Goal: Information Seeking & Learning: Learn about a topic

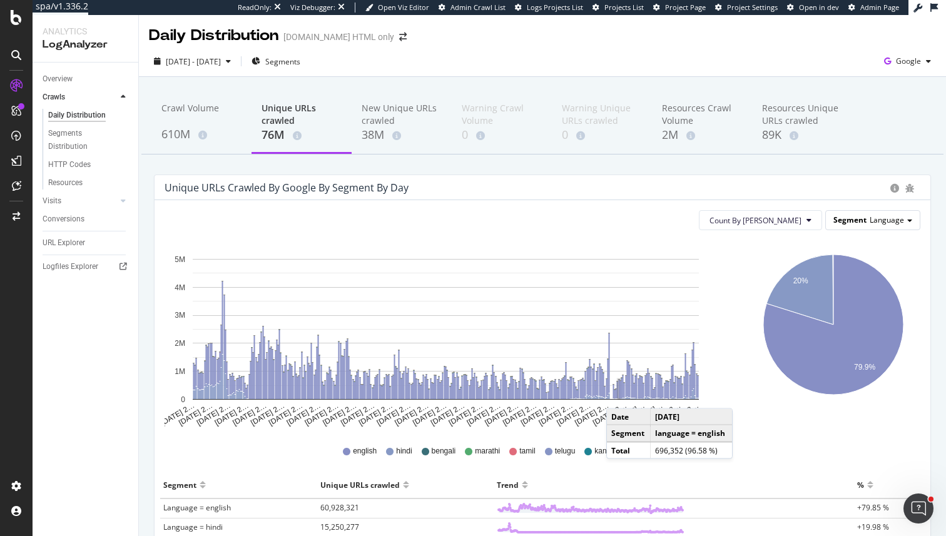
click at [879, 218] on span "Language" at bounding box center [886, 220] width 34 height 11
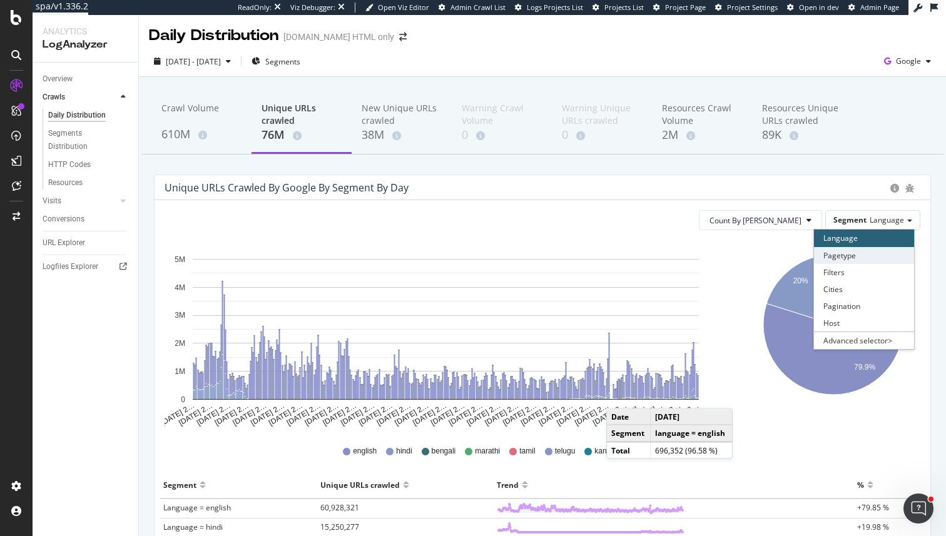
click at [853, 256] on div "Pagetype" at bounding box center [864, 255] width 100 height 17
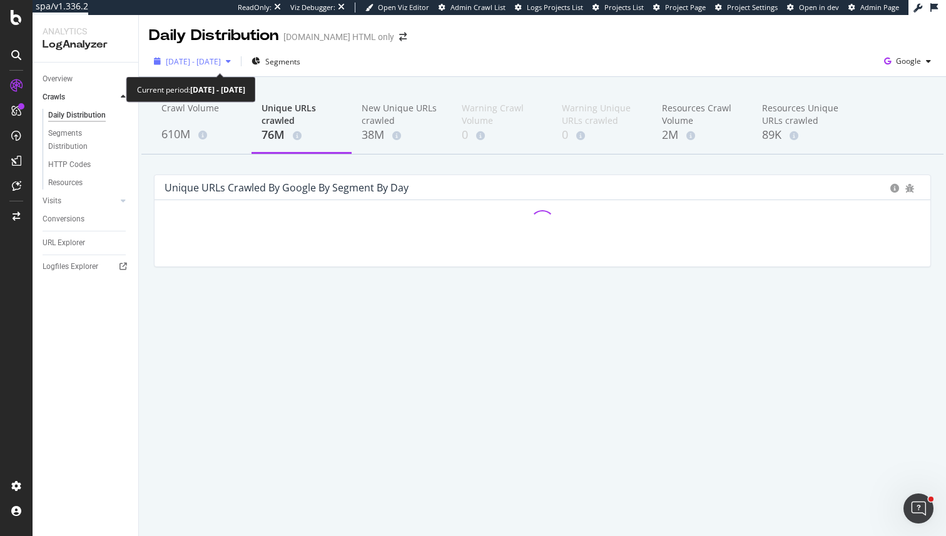
click at [185, 66] on span "2024 Aug. 18th - 2025 Aug. 17th" at bounding box center [193, 61] width 55 height 11
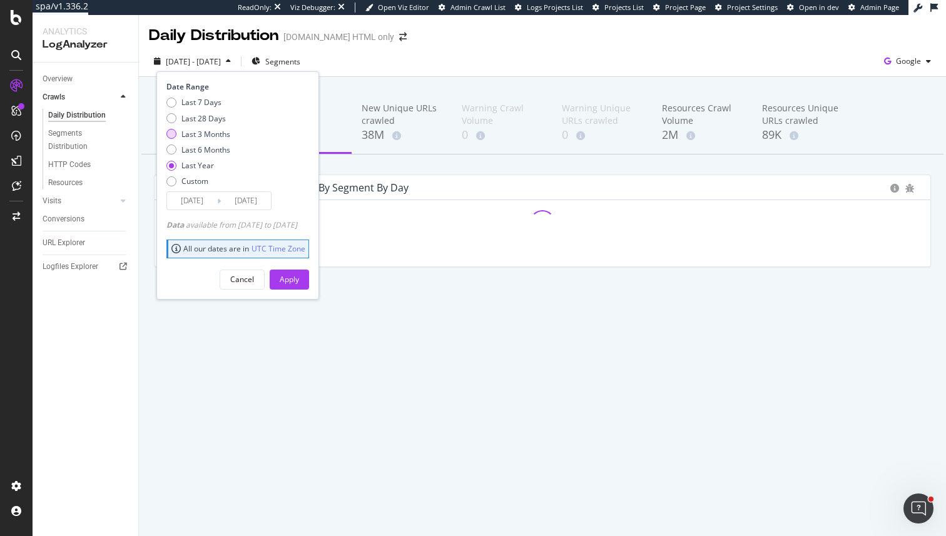
click at [200, 131] on div "Last 3 Months" at bounding box center [205, 134] width 49 height 11
type input "2025/05/18"
click at [299, 282] on div "Apply" at bounding box center [289, 279] width 19 height 11
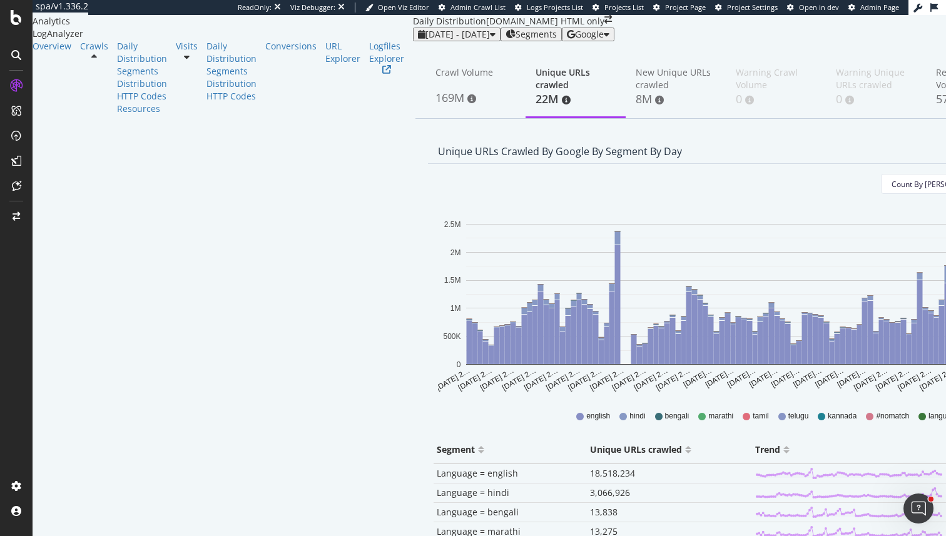
click at [856, 195] on div "Count By Day Segment Language" at bounding box center [776, 184] width 676 height 21
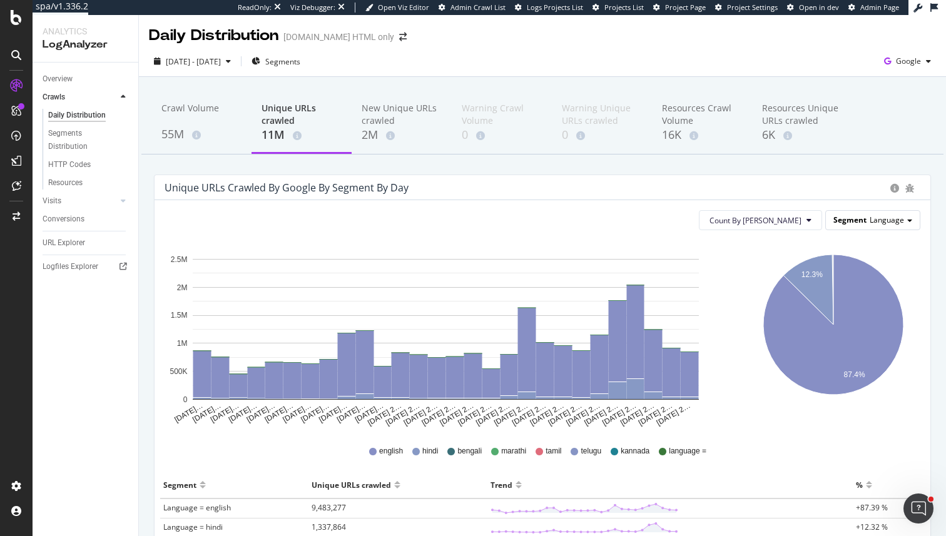
click at [874, 226] on div "Segment Language" at bounding box center [873, 220] width 94 height 18
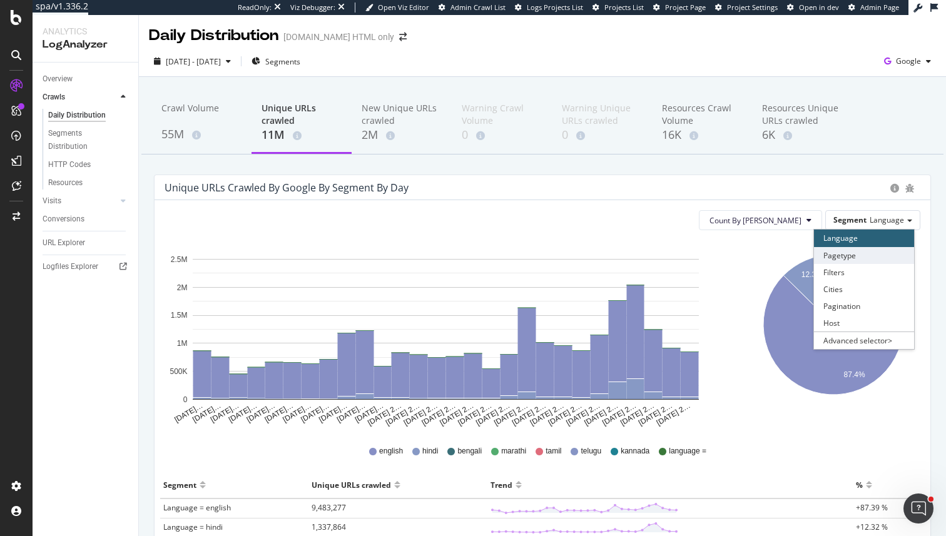
click at [867, 258] on div "Pagetype" at bounding box center [864, 255] width 100 height 17
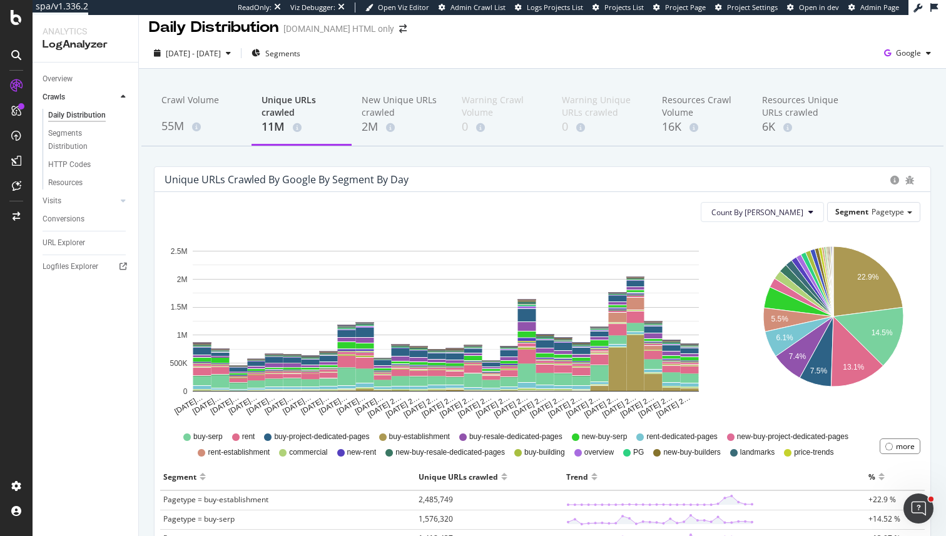
scroll to position [9, 0]
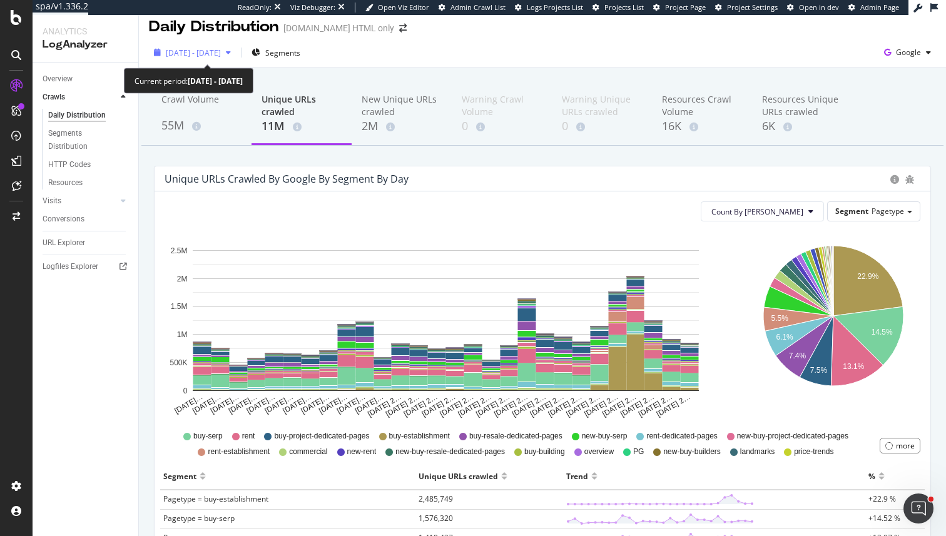
click at [213, 51] on span "2025 Jul. 21st - Aug. 17th" at bounding box center [193, 53] width 55 height 11
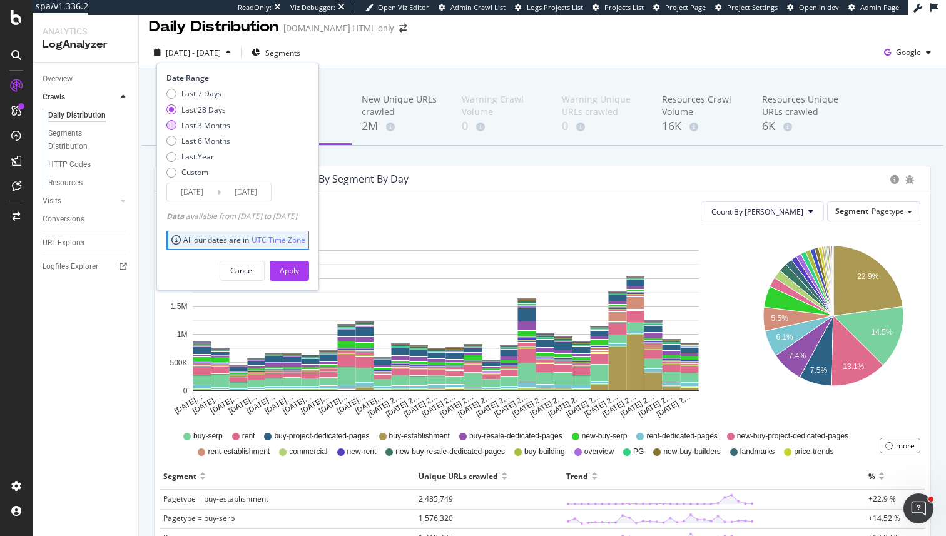
click at [205, 126] on div "Last 3 Months" at bounding box center [205, 125] width 49 height 11
type input "2025/05/18"
click at [299, 273] on div "Apply" at bounding box center [289, 270] width 19 height 11
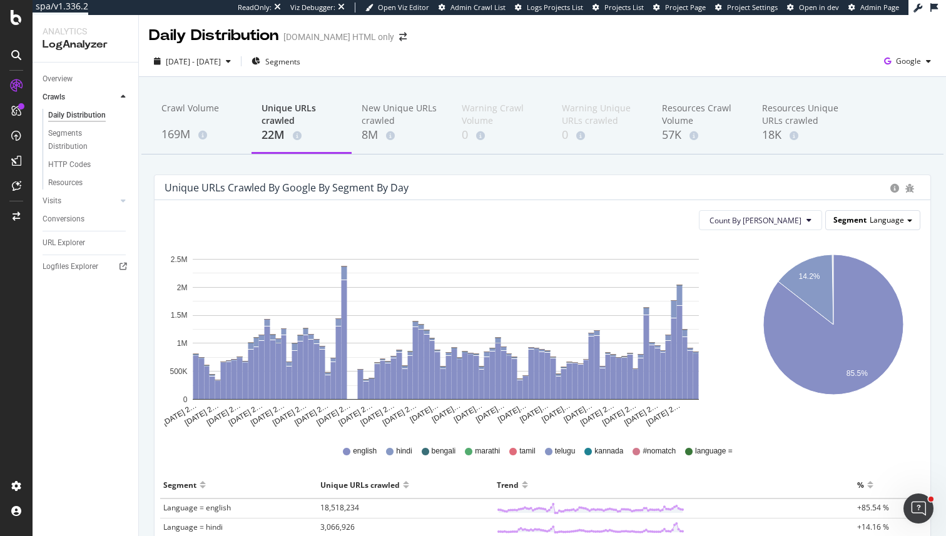
click at [873, 218] on span "Language" at bounding box center [886, 220] width 34 height 11
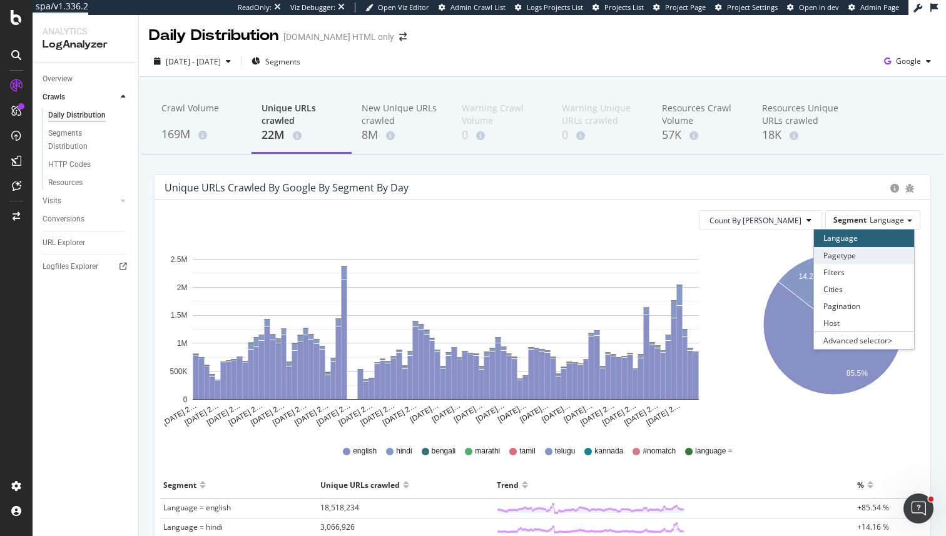
click at [852, 256] on div "Pagetype" at bounding box center [864, 255] width 100 height 17
